Goal: Navigation & Orientation: Find specific page/section

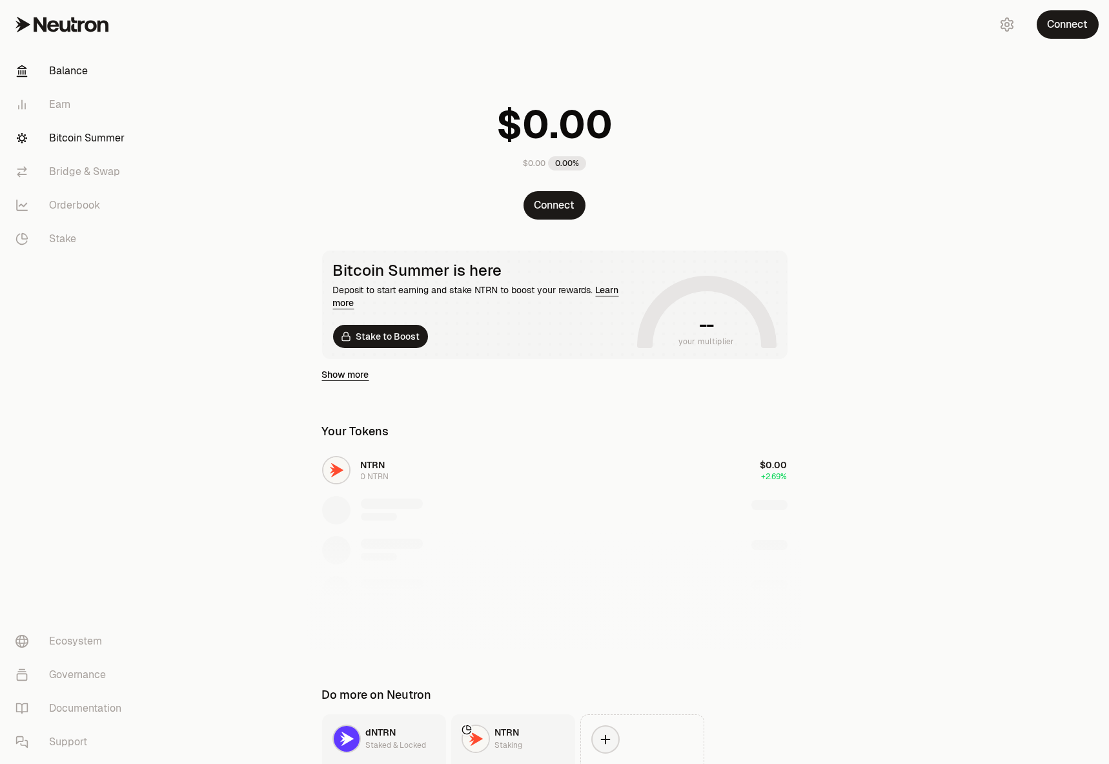
click at [75, 130] on link "Bitcoin Summer" at bounding box center [72, 138] width 134 height 34
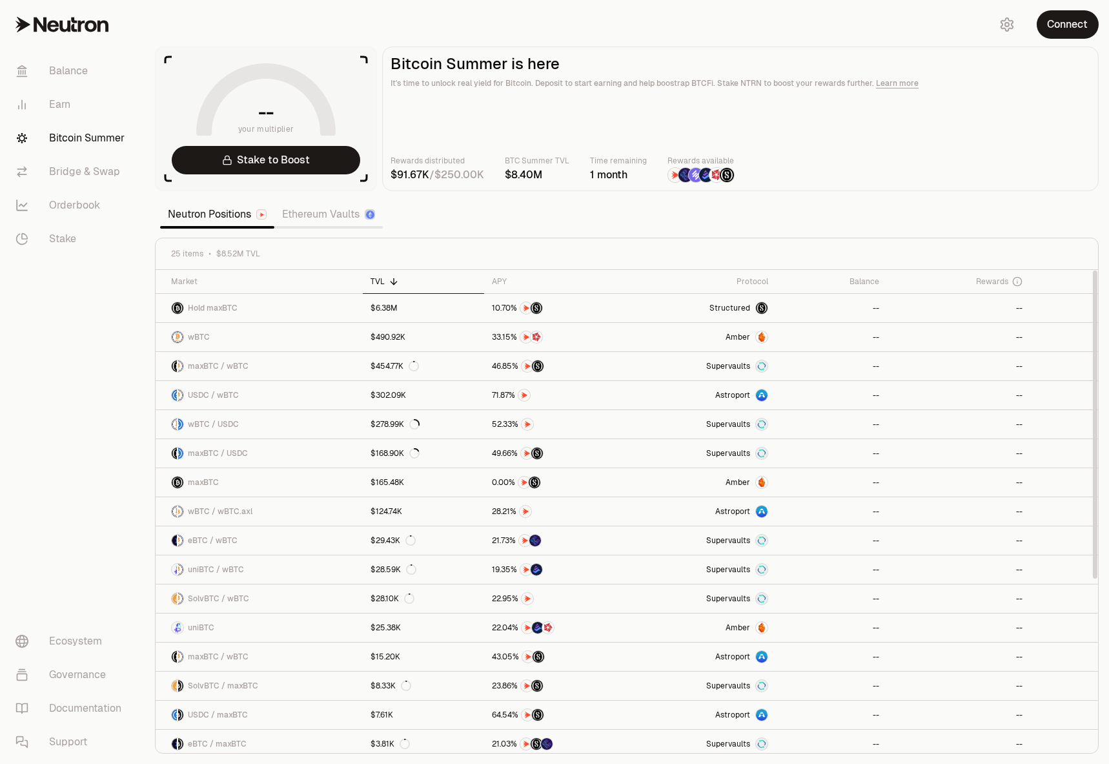
click at [306, 222] on link "Ethereum Vaults" at bounding box center [328, 214] width 108 height 26
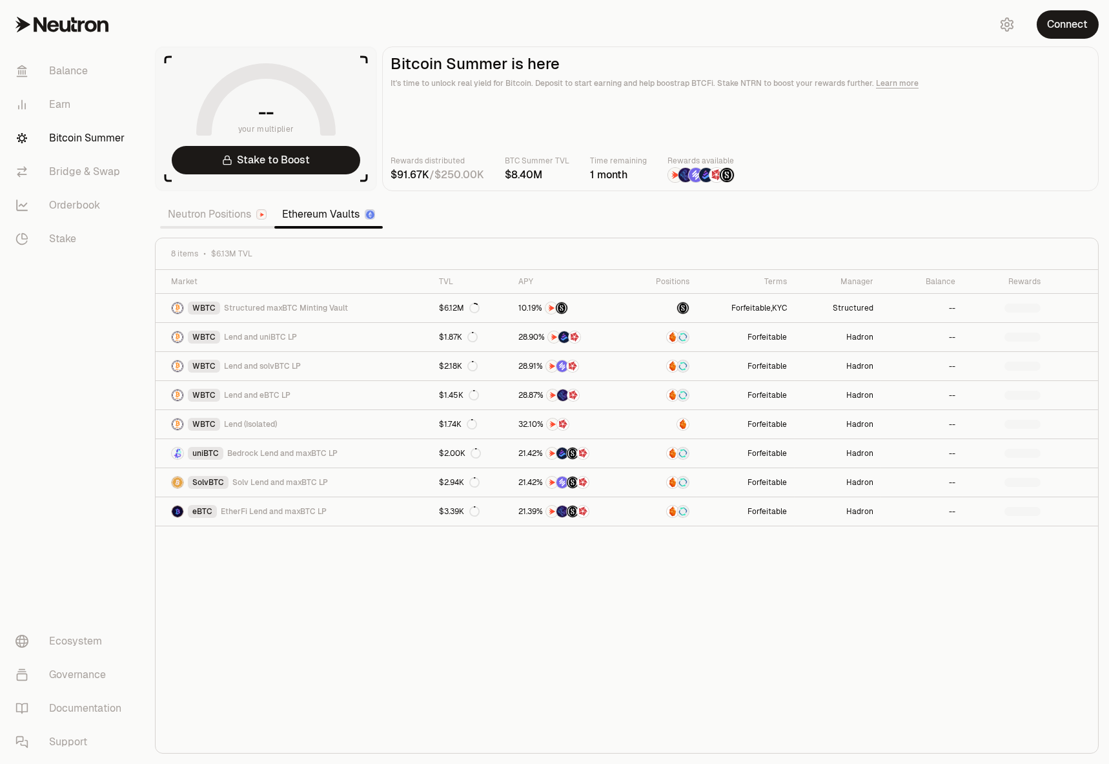
click at [215, 218] on link "Neutron Positions" at bounding box center [217, 214] width 114 height 26
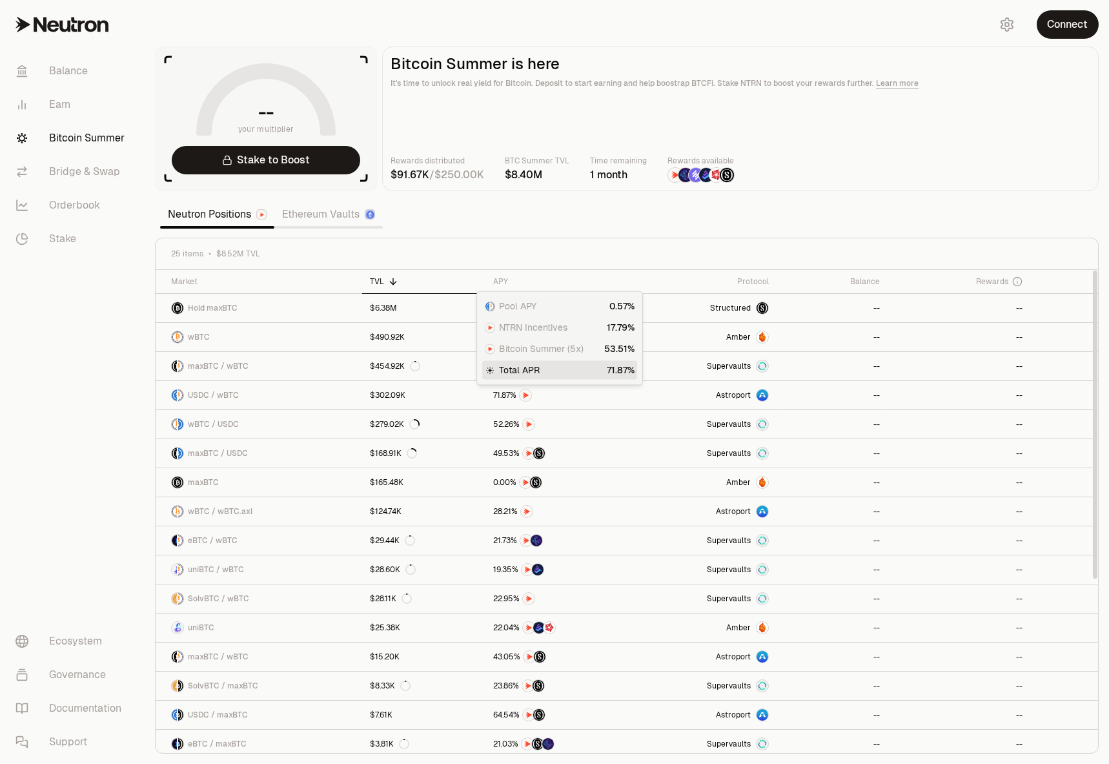
click at [312, 221] on link "Ethereum Vaults" at bounding box center [328, 214] width 108 height 26
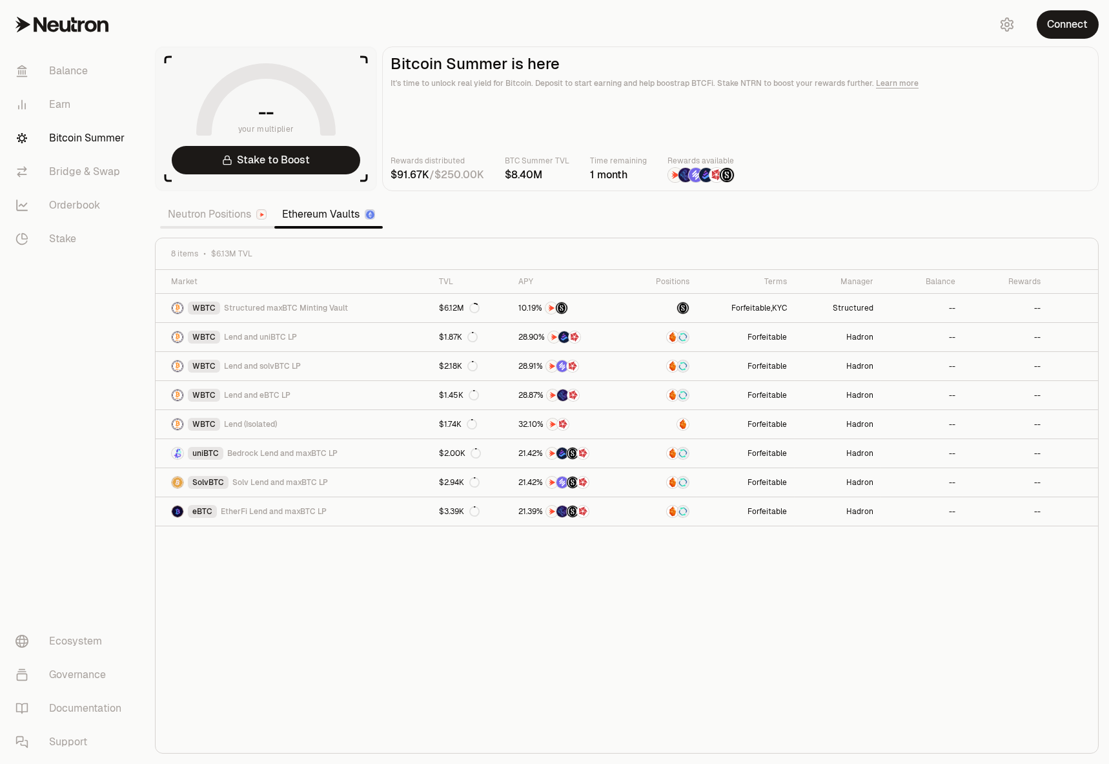
click at [215, 223] on link "Neutron Positions" at bounding box center [217, 214] width 114 height 26
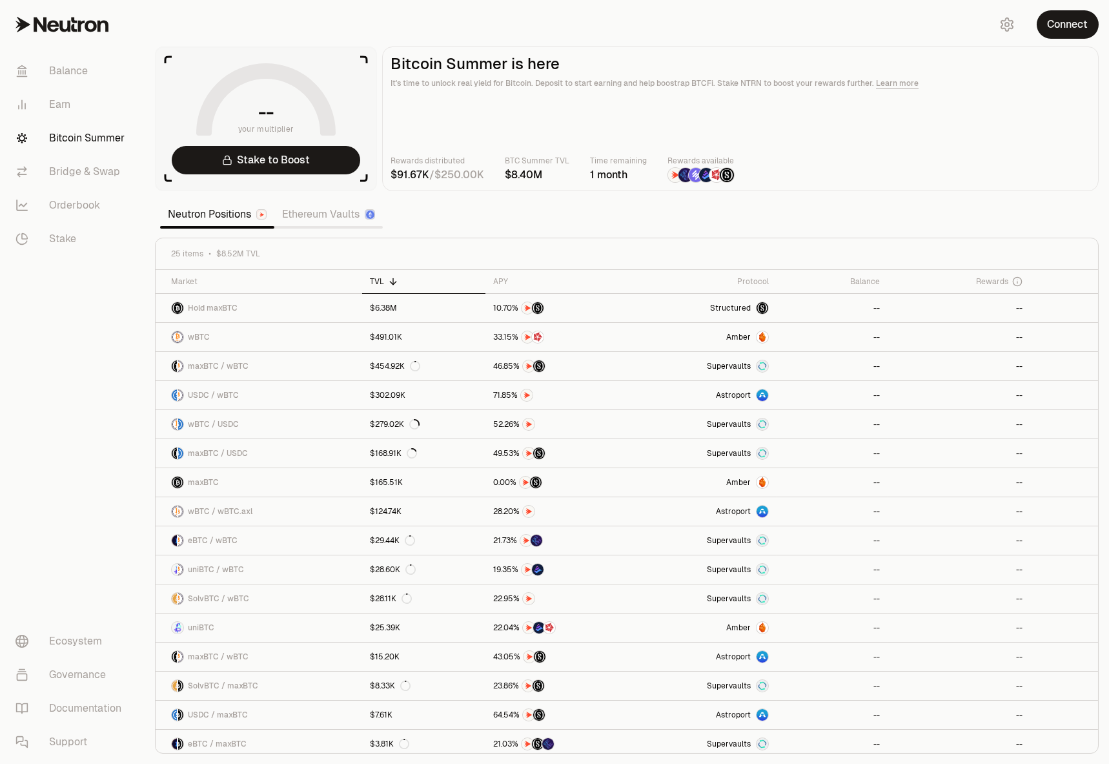
click at [329, 218] on link "Ethereum Vaults" at bounding box center [328, 214] width 108 height 26
